Goal: Navigation & Orientation: Find specific page/section

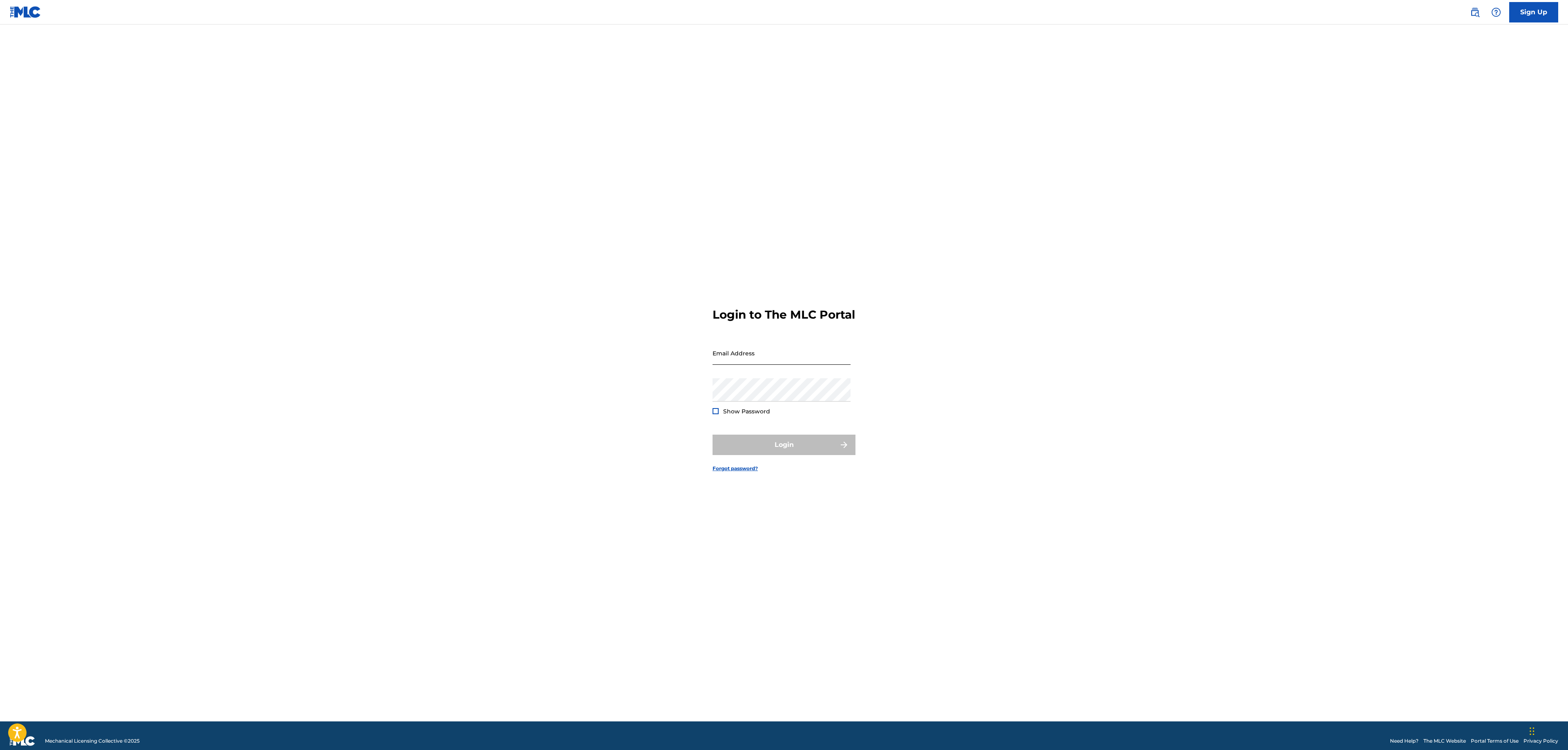
click at [761, 351] on input "Email Address" at bounding box center [782, 353] width 138 height 23
type input "[PERSON_NAME][EMAIL_ADDRESS][DOMAIN_NAME]"
click at [799, 455] on button "Login" at bounding box center [784, 445] width 143 height 21
click at [758, 393] on input "Code" at bounding box center [782, 389] width 138 height 23
paste input "592870"
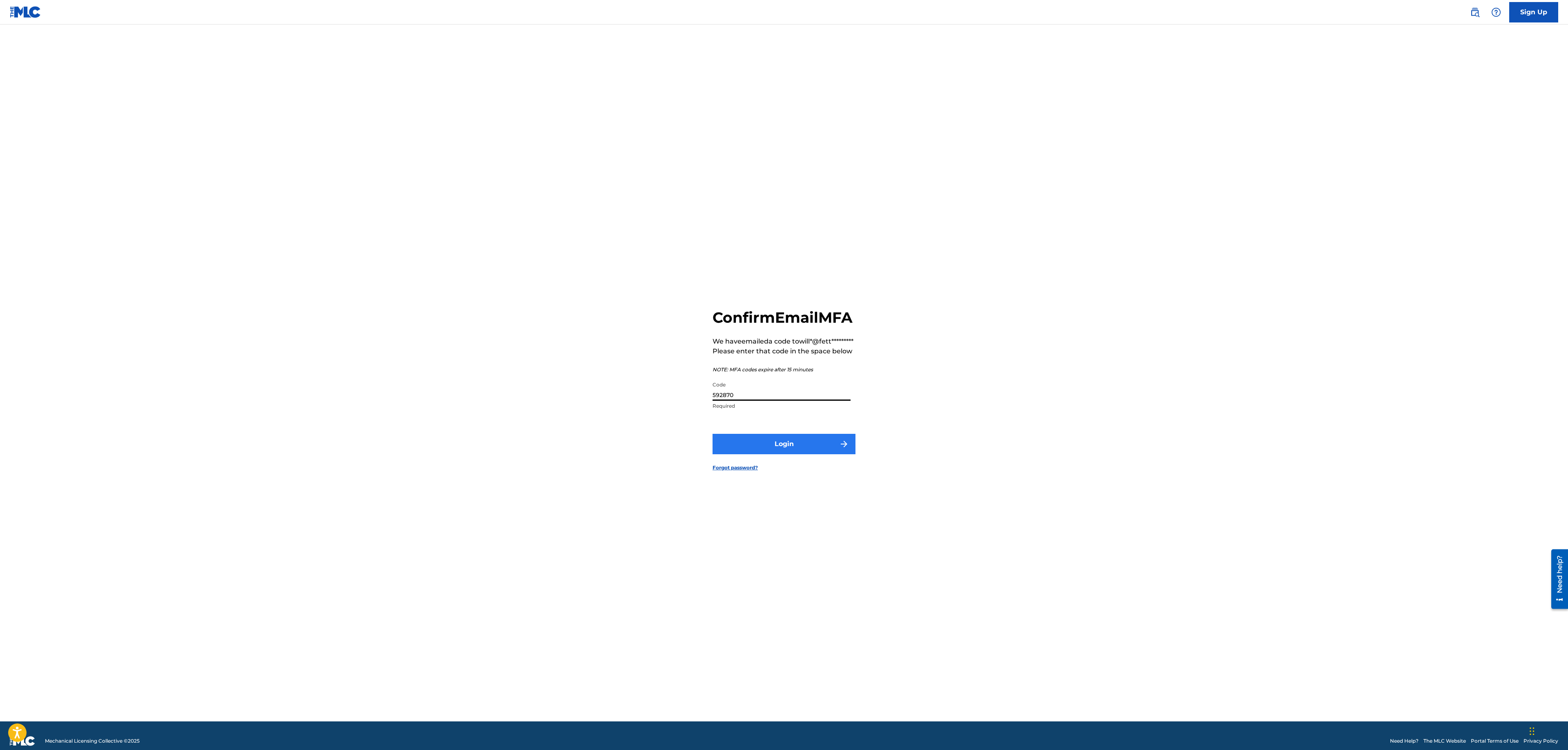
type input "592870"
click at [788, 454] on button "Login" at bounding box center [784, 444] width 143 height 21
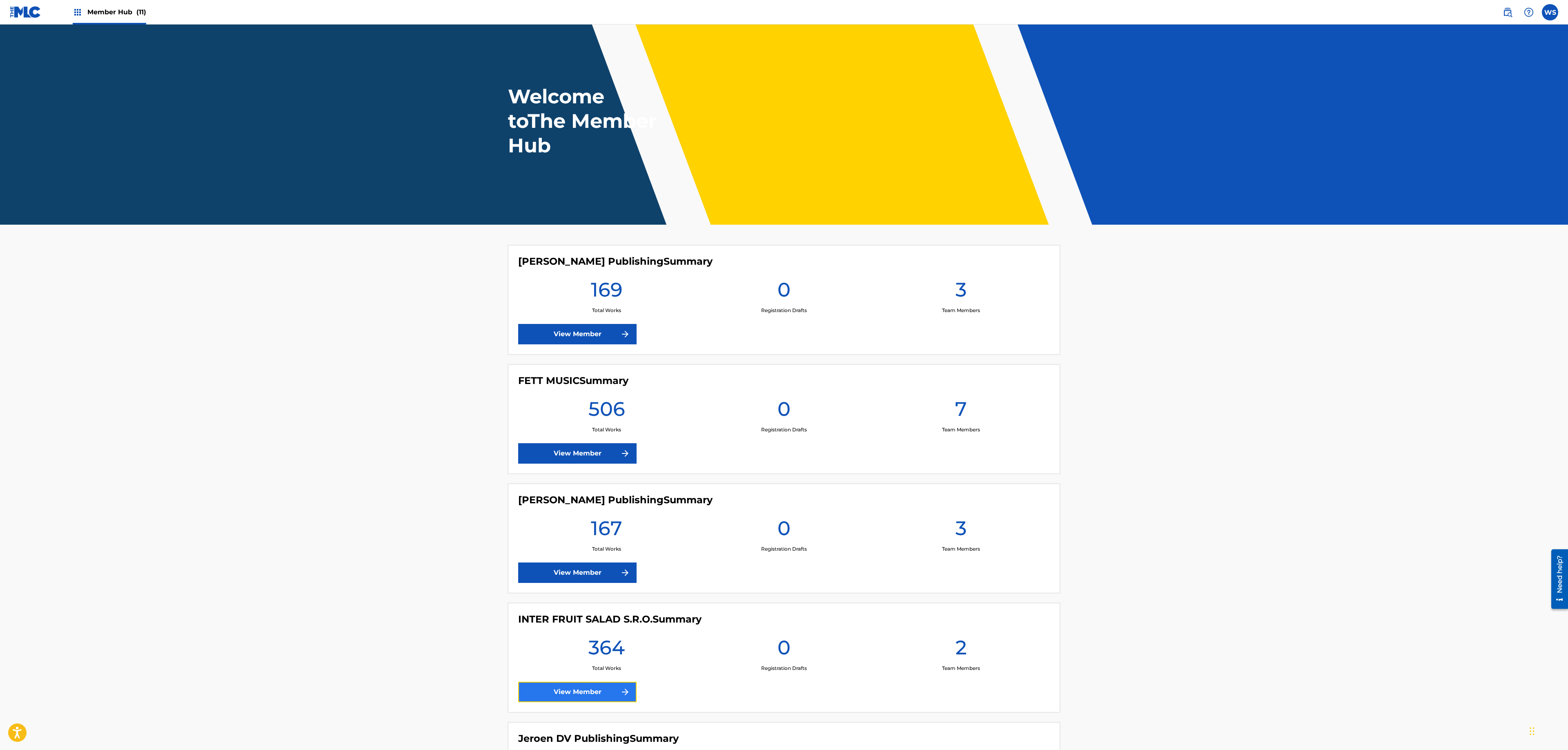
click at [567, 698] on link "View Member" at bounding box center [577, 692] width 119 height 21
